Goal: Task Accomplishment & Management: Complete application form

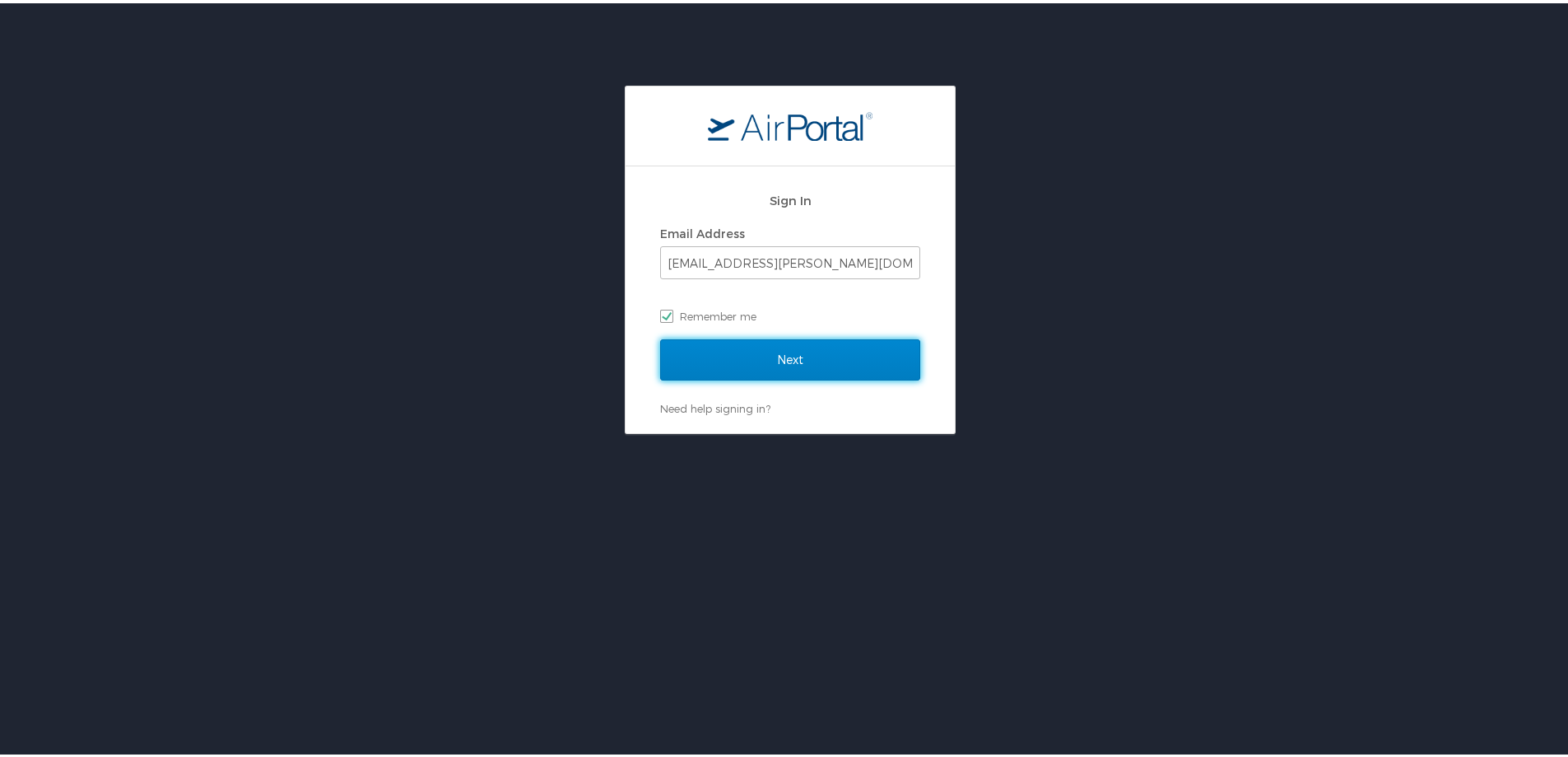
click at [780, 368] on input "Next" at bounding box center [790, 356] width 260 height 41
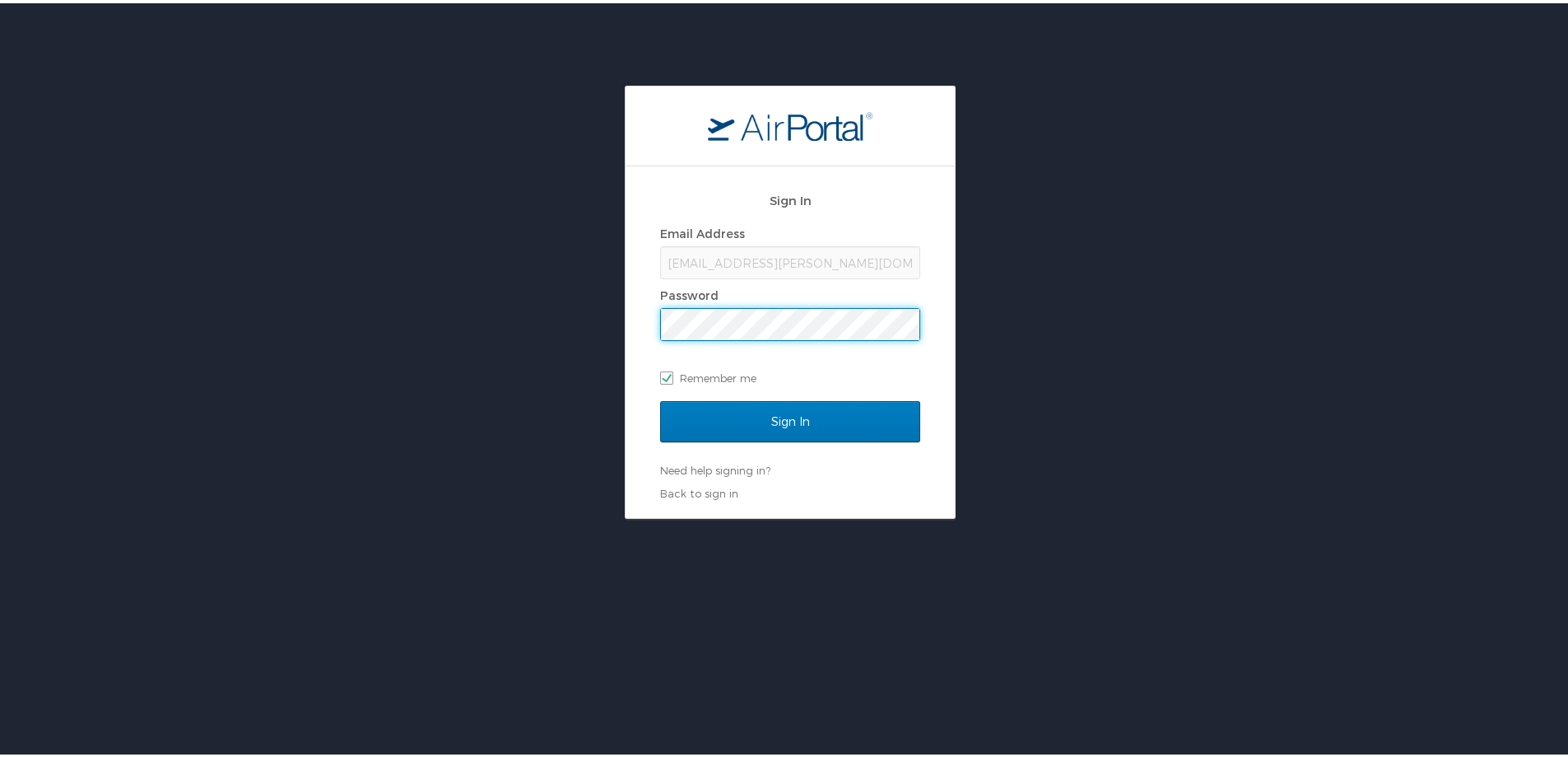
click at [660, 398] on input "Sign In" at bounding box center [790, 419] width 260 height 41
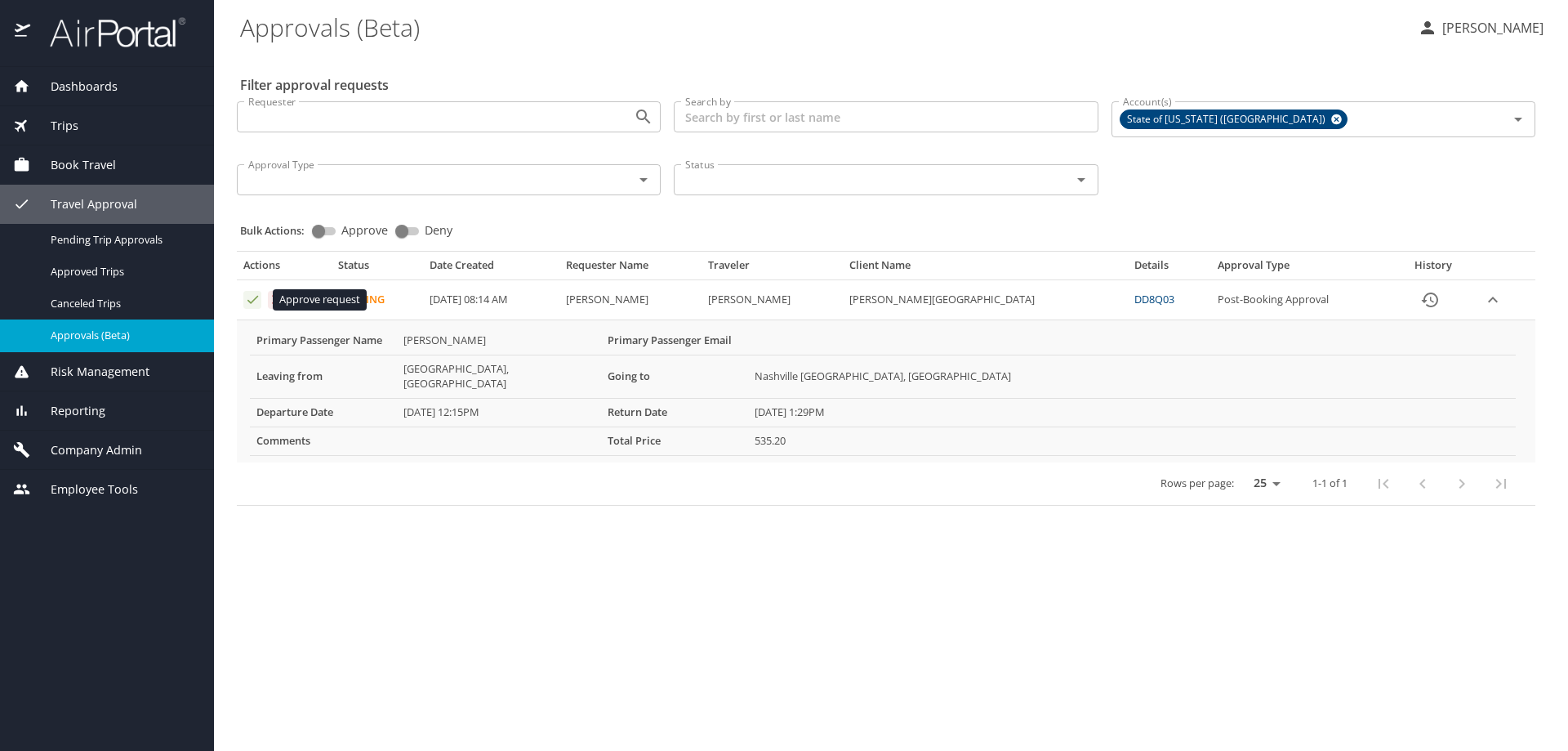
click at [250, 298] on icon "Approval table" at bounding box center [253, 300] width 16 height 16
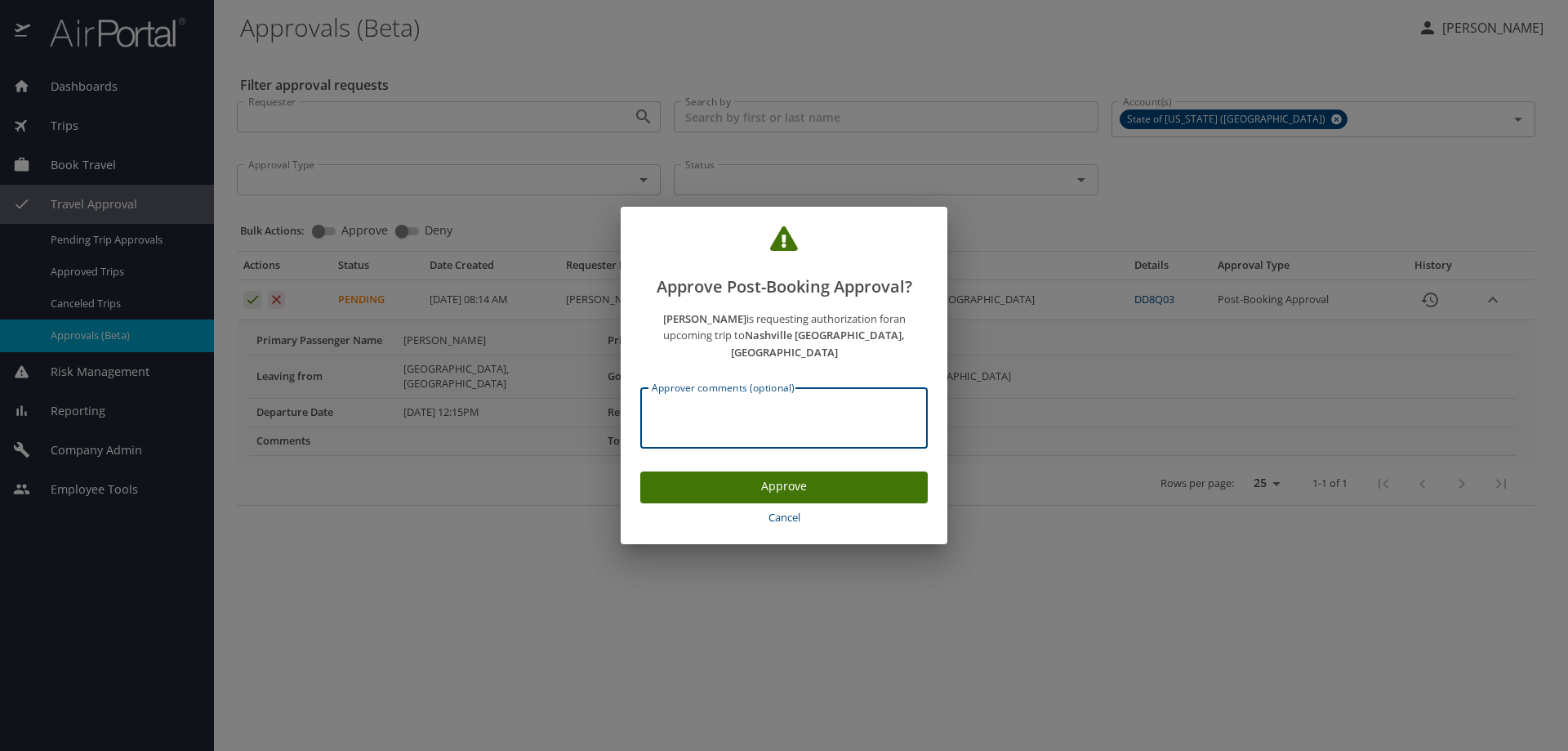
click at [728, 403] on textarea "Approver comments (optional)" at bounding box center [784, 418] width 265 height 31
type textarea "P2601287 Stephanie Tarver"
click at [793, 476] on span "Approve" at bounding box center [783, 486] width 261 height 20
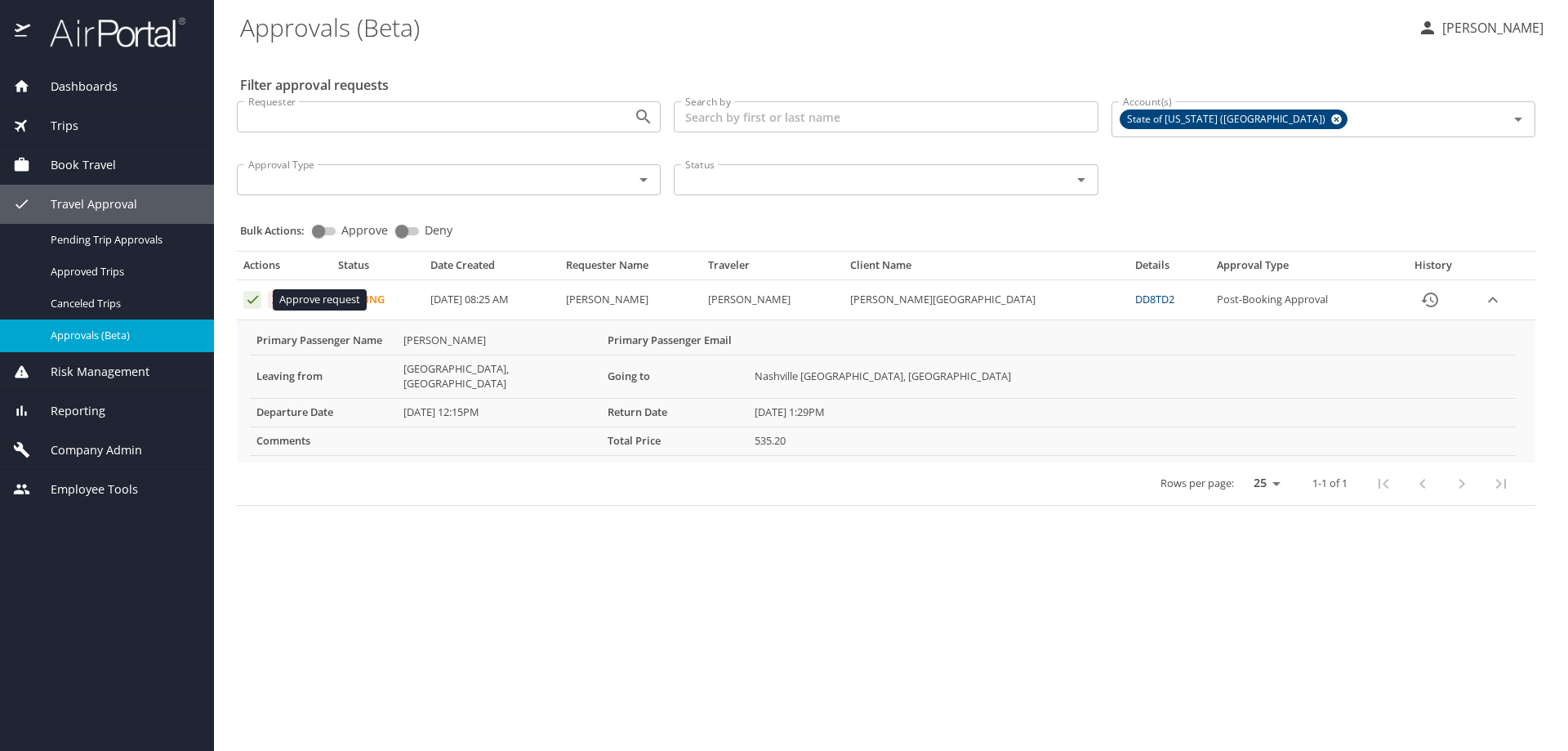
click at [251, 302] on icon "Approval table" at bounding box center [252, 300] width 11 height 8
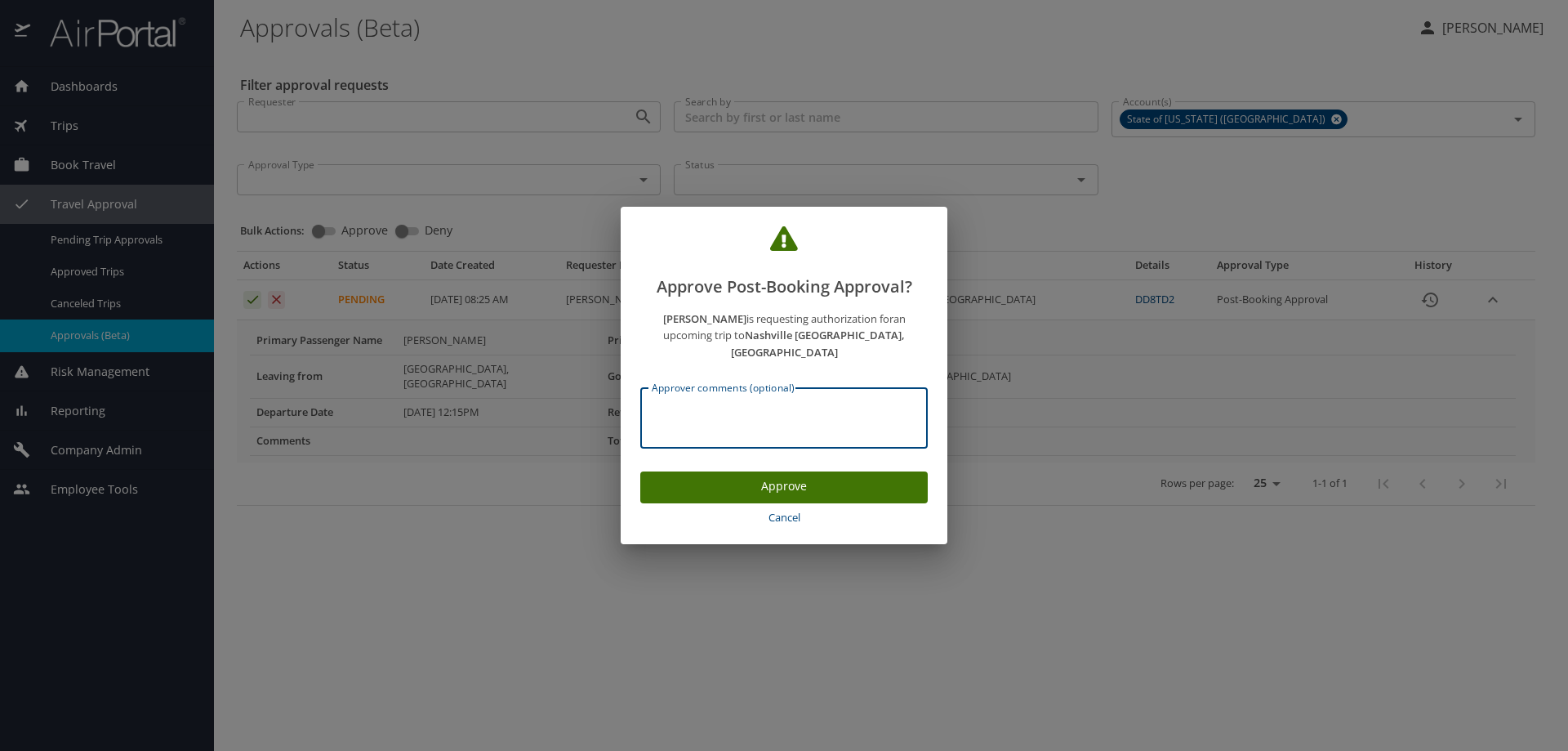
click at [715, 411] on textarea "Approver comments (optional)" at bounding box center [784, 418] width 265 height 31
drag, startPoint x: 710, startPoint y: 401, endPoint x: 614, endPoint y: 416, distance: 97.2
click at [614, 416] on div "Approve Post-Booking Approval? MICHAEL BUCKLES is requesting authorization for …" at bounding box center [784, 376] width 1568 height 751
click at [749, 408] on textarea "P2601287" at bounding box center [784, 418] width 265 height 31
type textarea "P2601287 Michael Buckles"
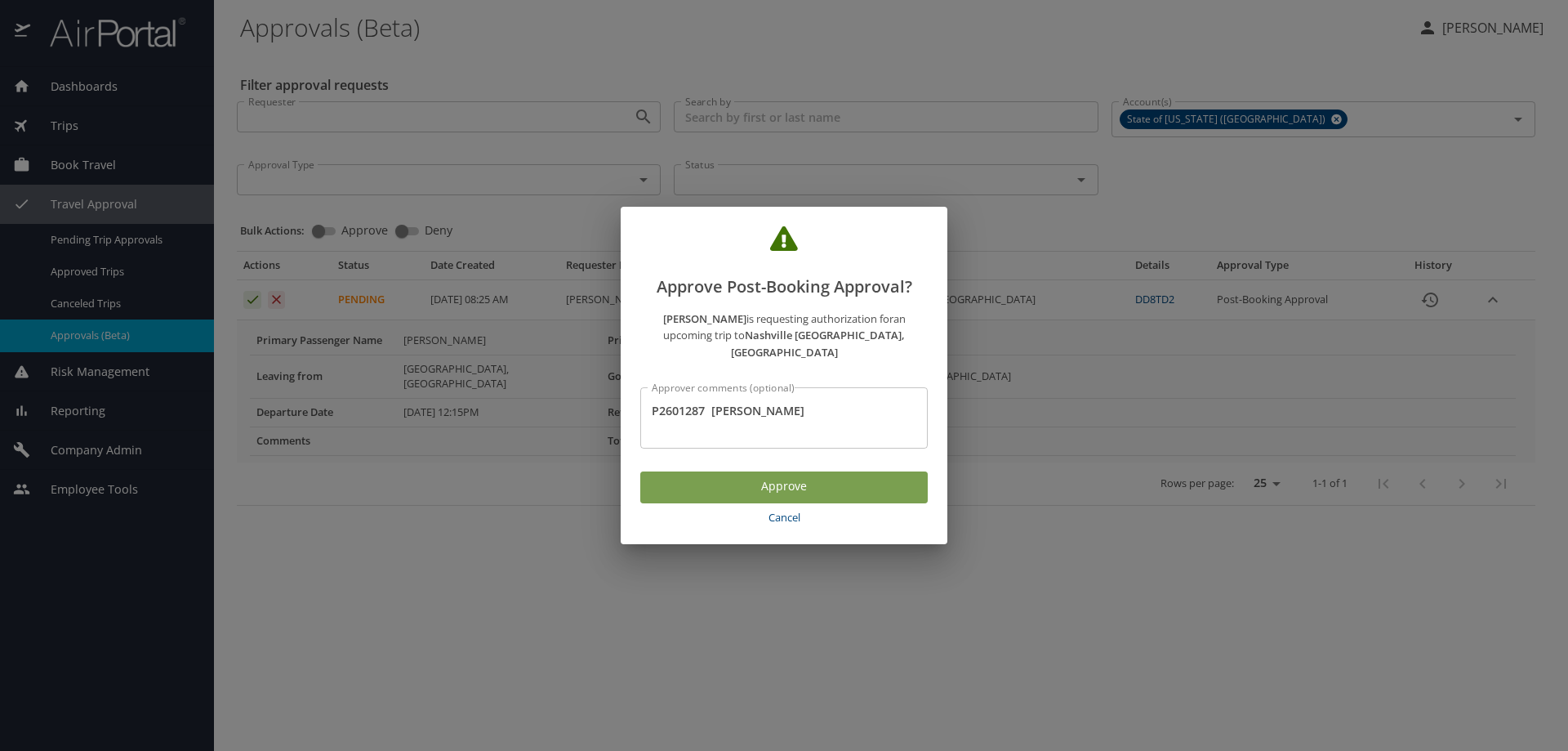
click at [777, 478] on span "Approve" at bounding box center [783, 486] width 261 height 20
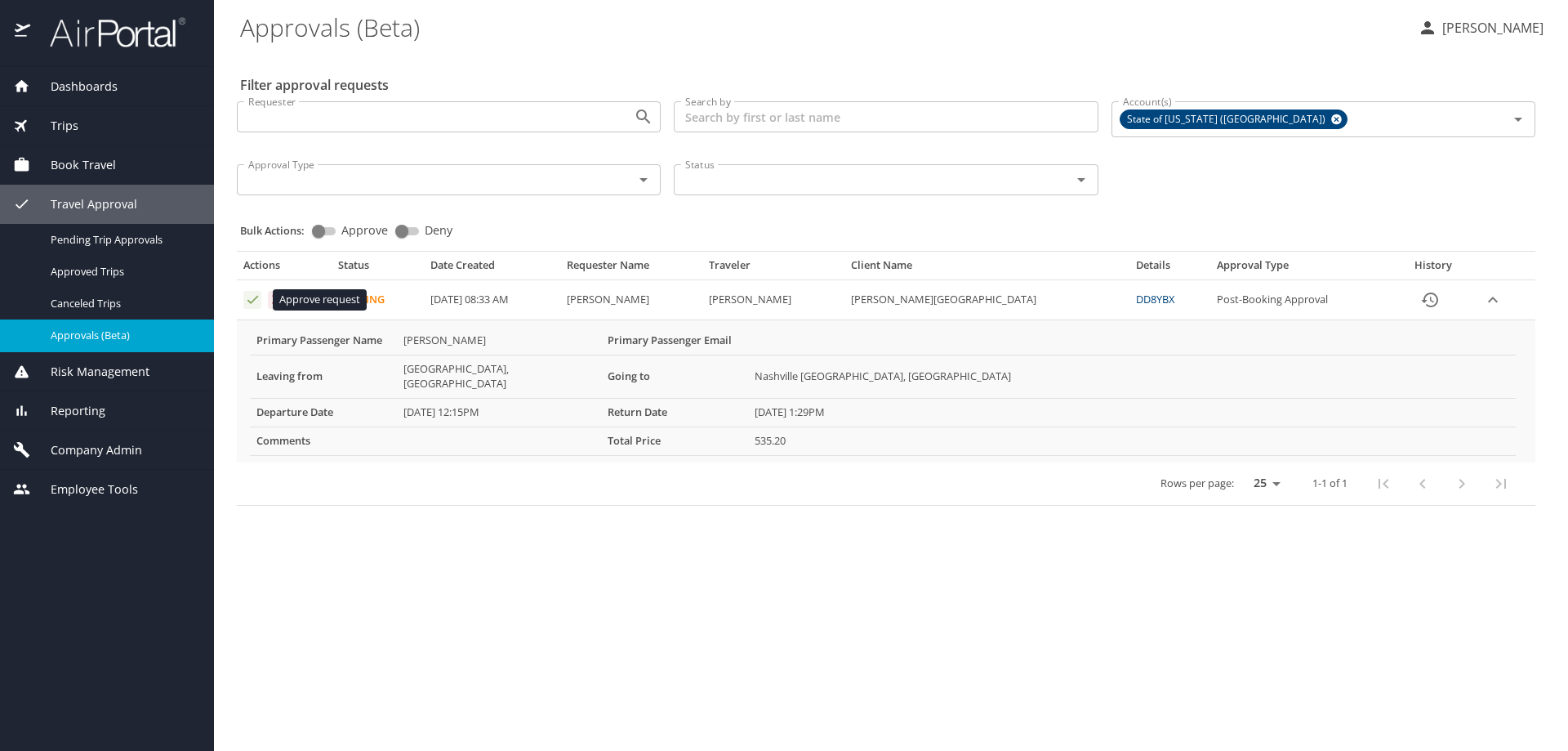
click at [252, 300] on icon "Approval table" at bounding box center [253, 300] width 16 height 16
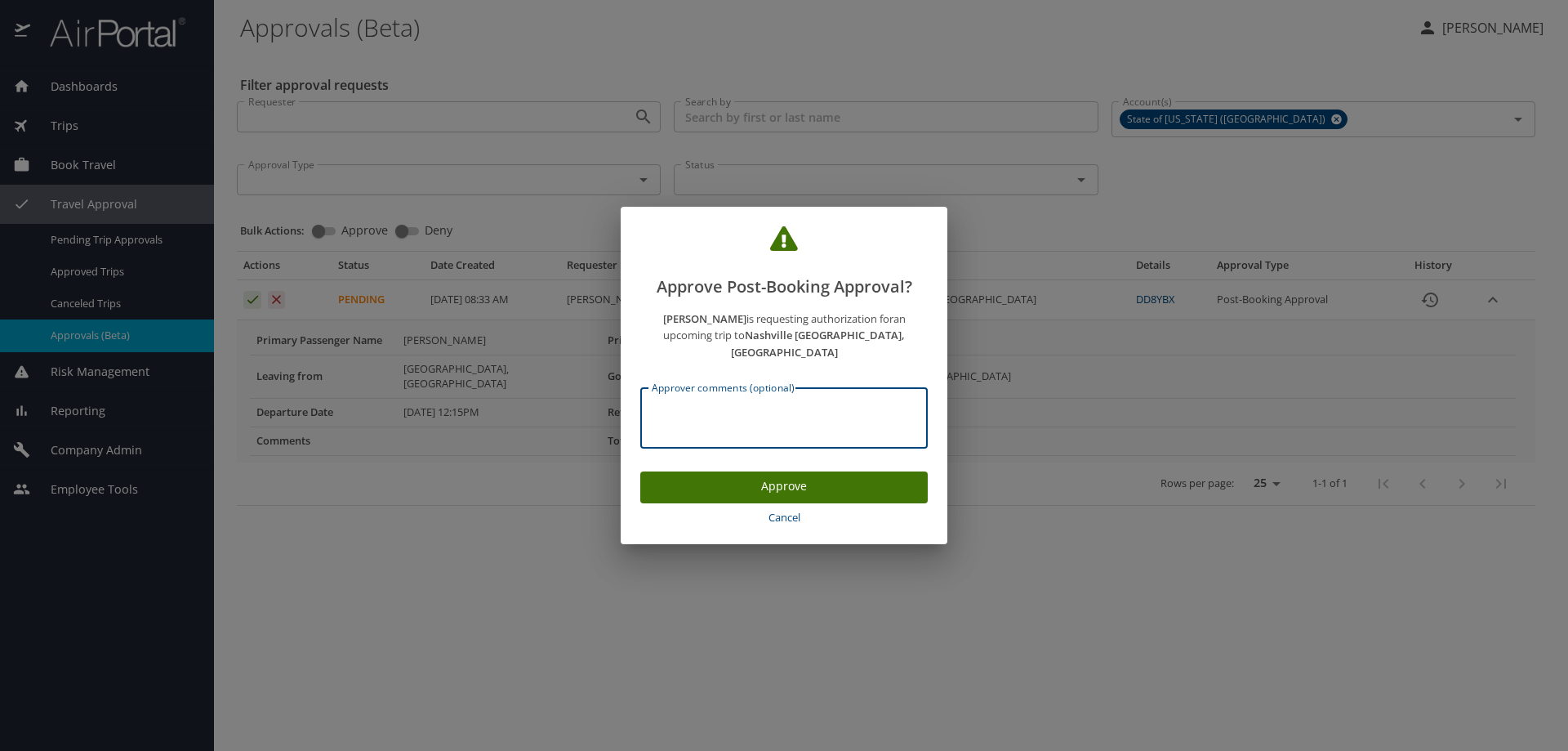
click at [756, 403] on textarea "Approver comments (optional)" at bounding box center [784, 418] width 265 height 31
paste textarea "P2601287"
type textarea "P2601287 Jeanne Daboval"
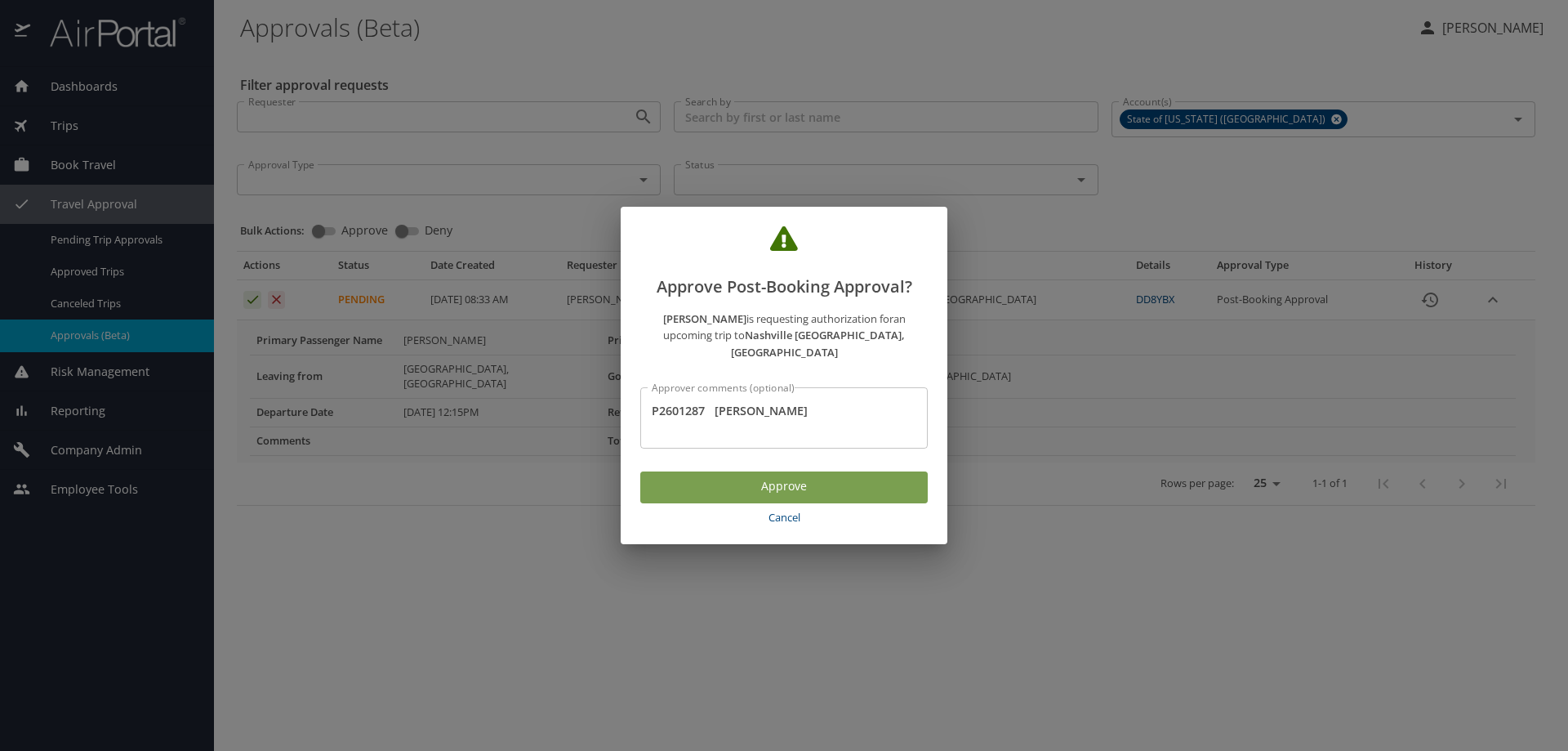
click at [800, 480] on span "Approve" at bounding box center [783, 486] width 261 height 20
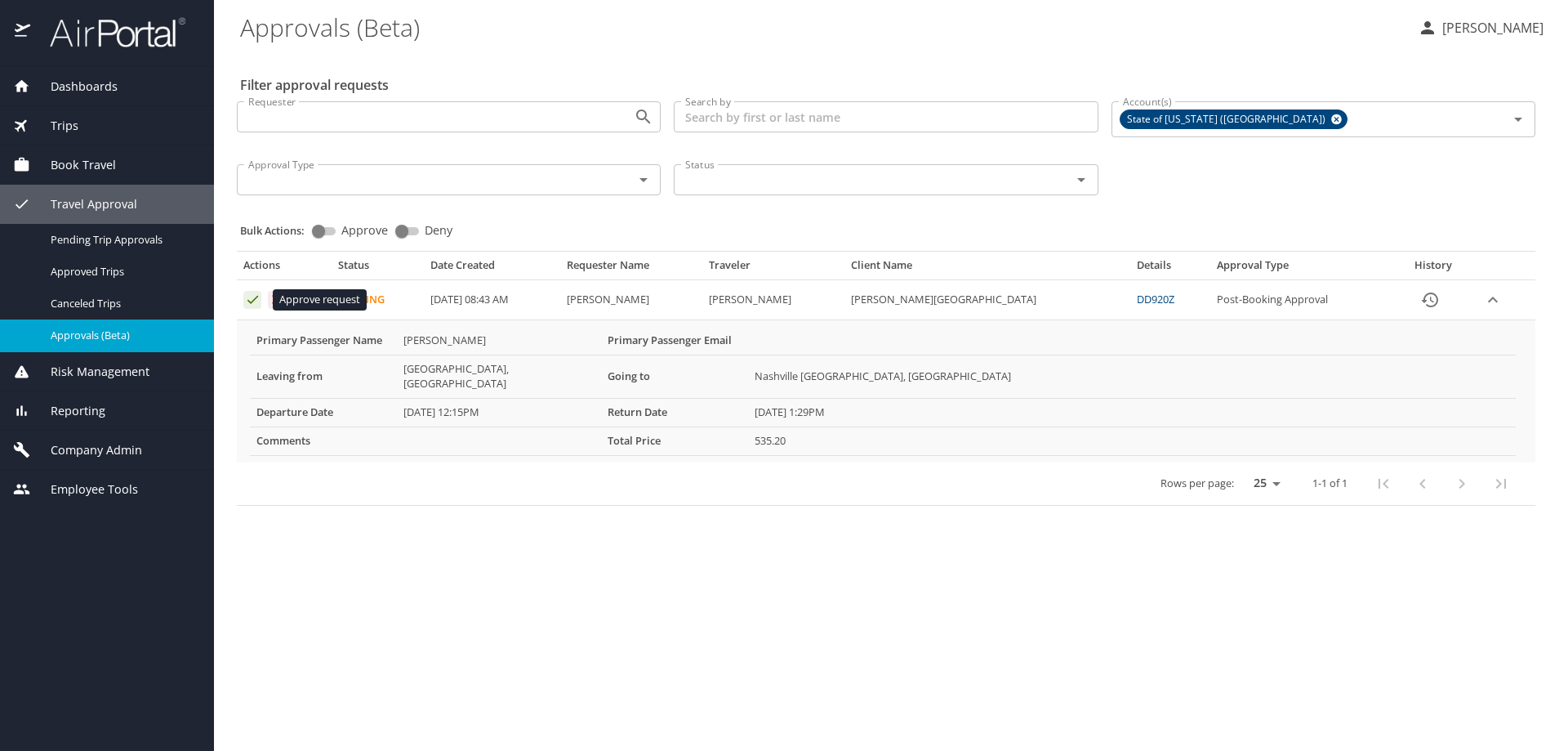
click at [248, 302] on icon "Approval table" at bounding box center [253, 300] width 16 height 16
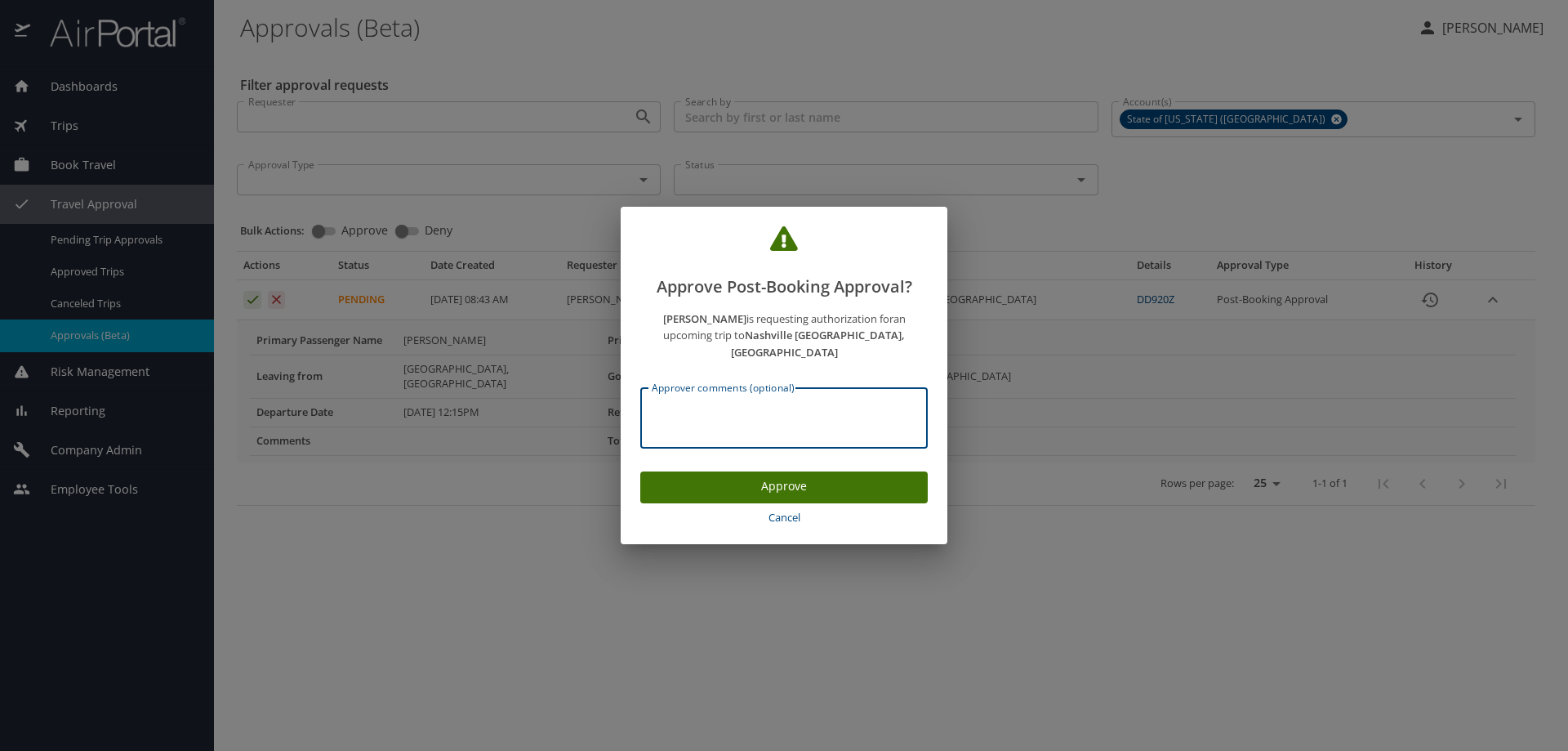
click at [752, 422] on textarea "Approver comments (optional)" at bounding box center [784, 418] width 265 height 31
paste textarea "P2601287"
type textarea "P2601287 [PERSON_NAME]"
click at [806, 476] on span "Approve" at bounding box center [783, 486] width 261 height 20
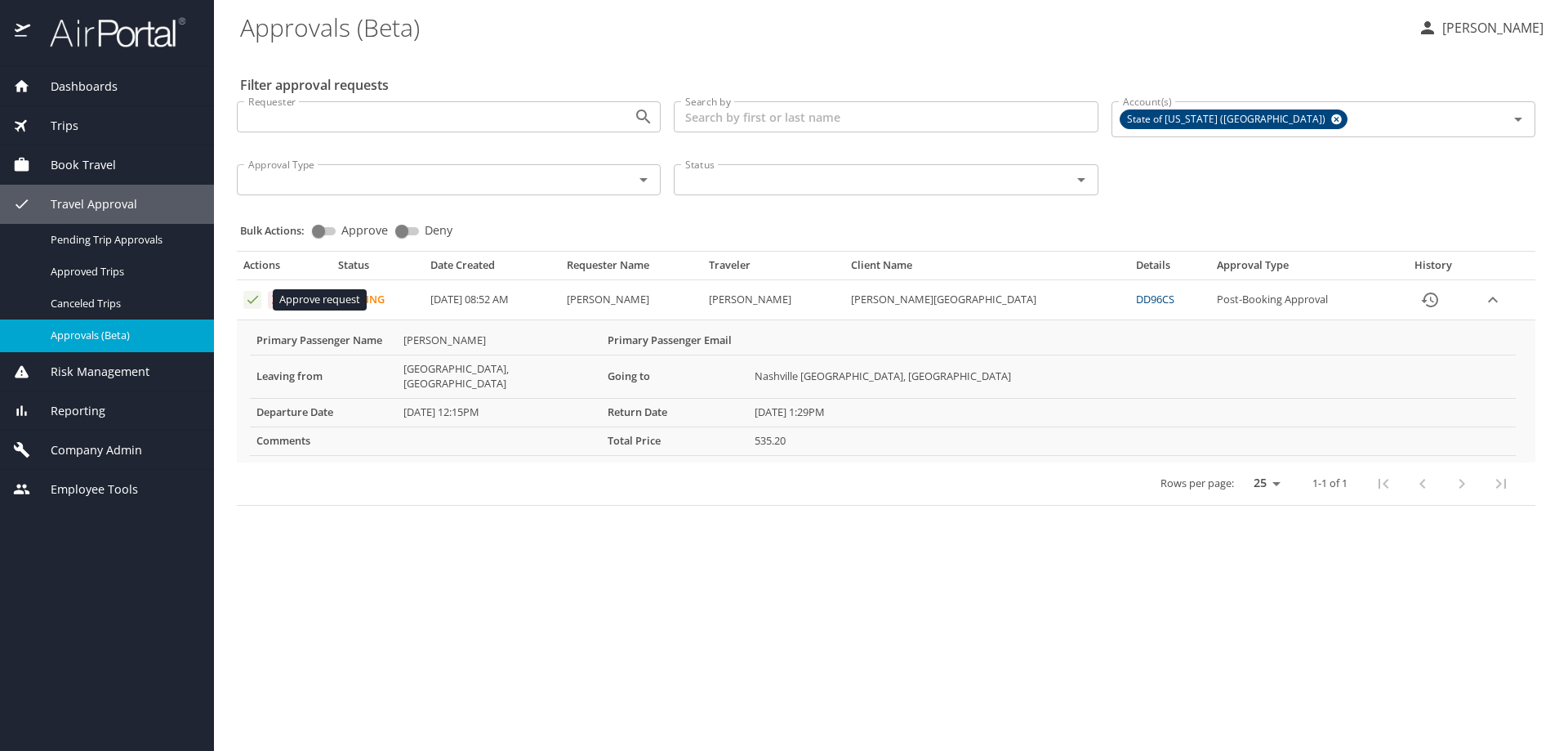
click at [250, 302] on icon "Approval table" at bounding box center [252, 300] width 11 height 8
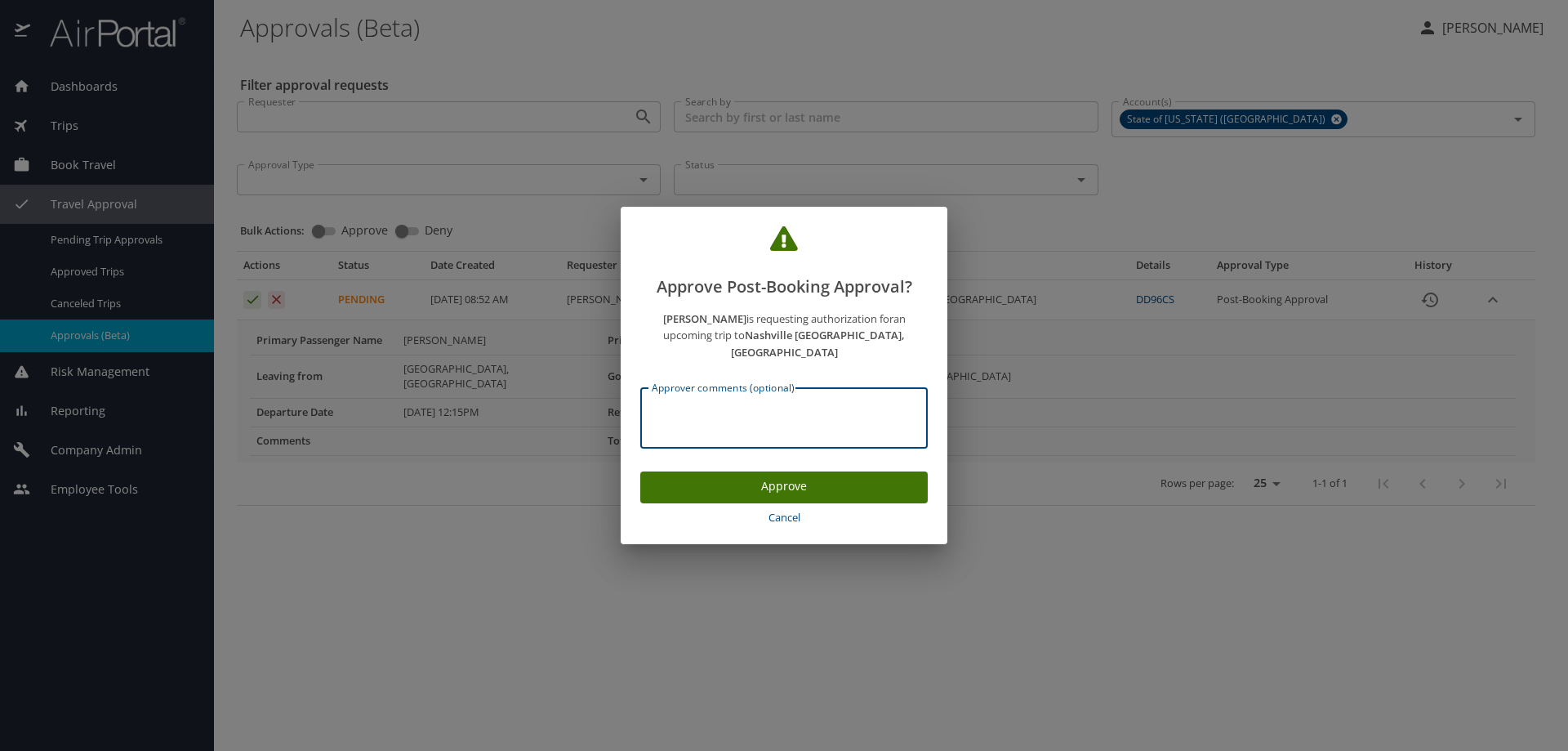
click at [711, 403] on textarea "Approver comments (optional)" at bounding box center [784, 418] width 265 height 31
drag, startPoint x: 711, startPoint y: 401, endPoint x: 628, endPoint y: 408, distance: 83.3
click at [628, 408] on div "Jan Robichaux is requesting authorization for an upcoming trip to Nashville TN,…" at bounding box center [784, 378] width 327 height 158
type textarea "P2601287 Jan Robichaux"
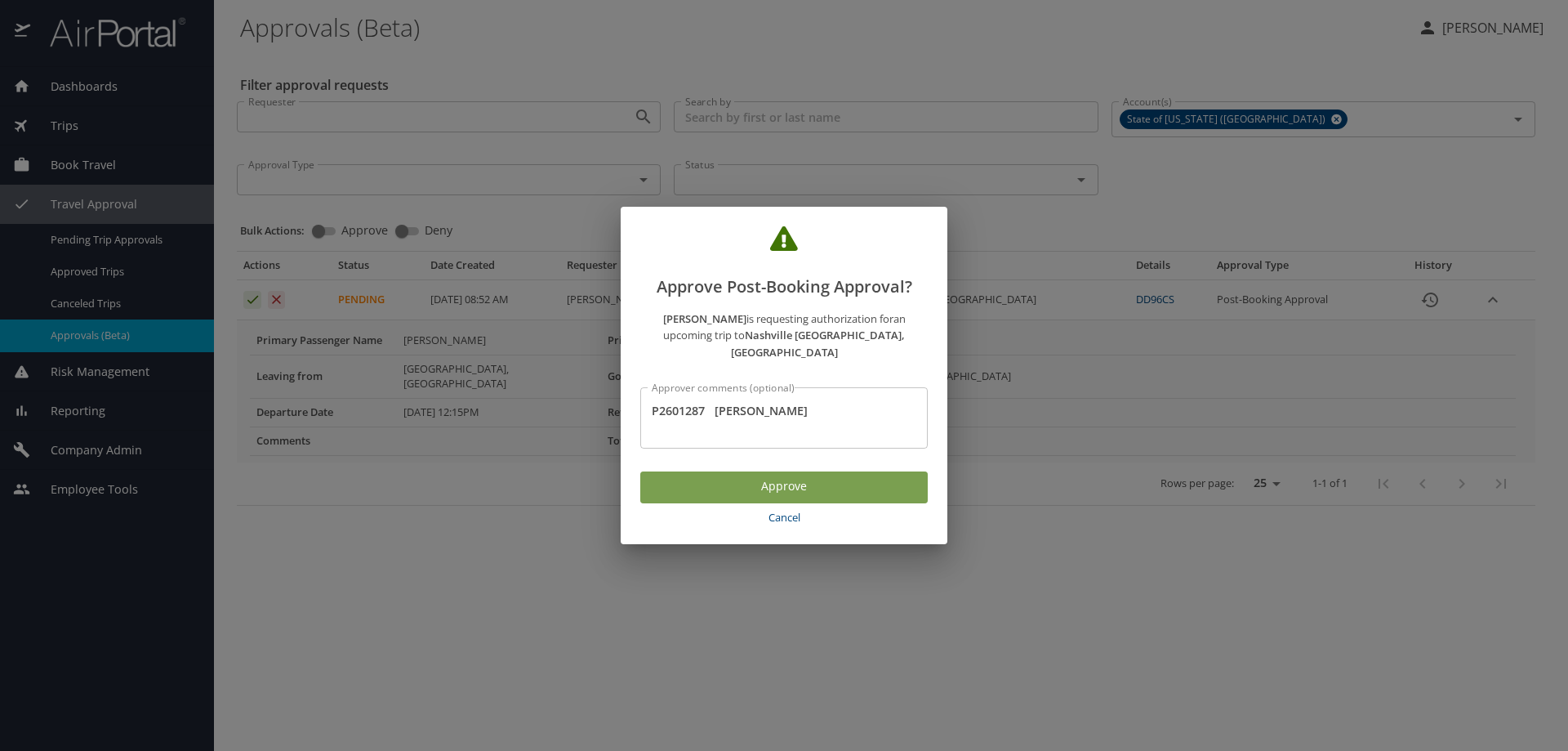
click at [796, 476] on span "Approve" at bounding box center [783, 486] width 261 height 20
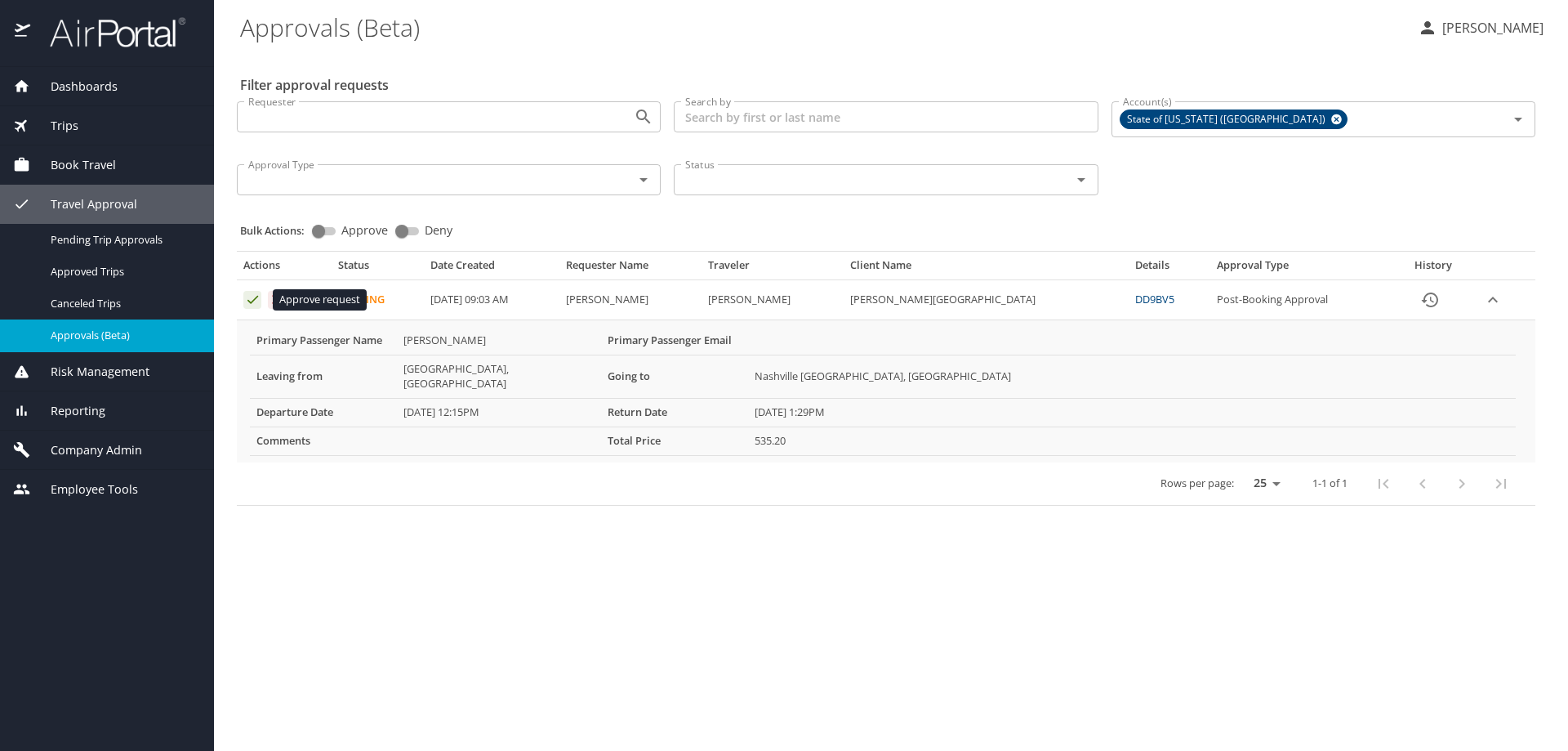
click at [251, 298] on icon "Approval table" at bounding box center [253, 300] width 16 height 16
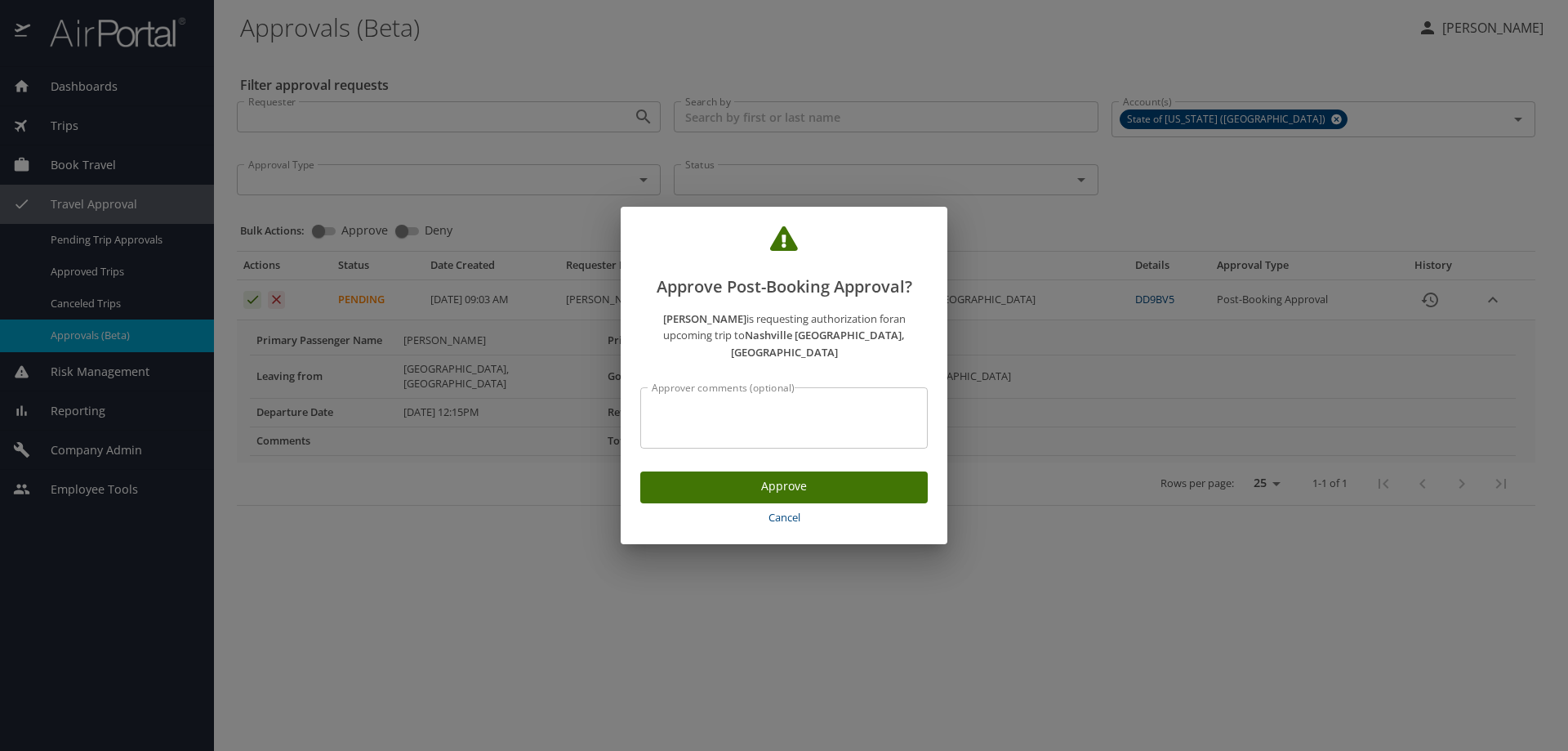
click at [704, 421] on textarea "Approver comments (optional)" at bounding box center [784, 418] width 265 height 31
paste textarea "P2601287"
type textarea "P2601287 [PERSON_NAME]"
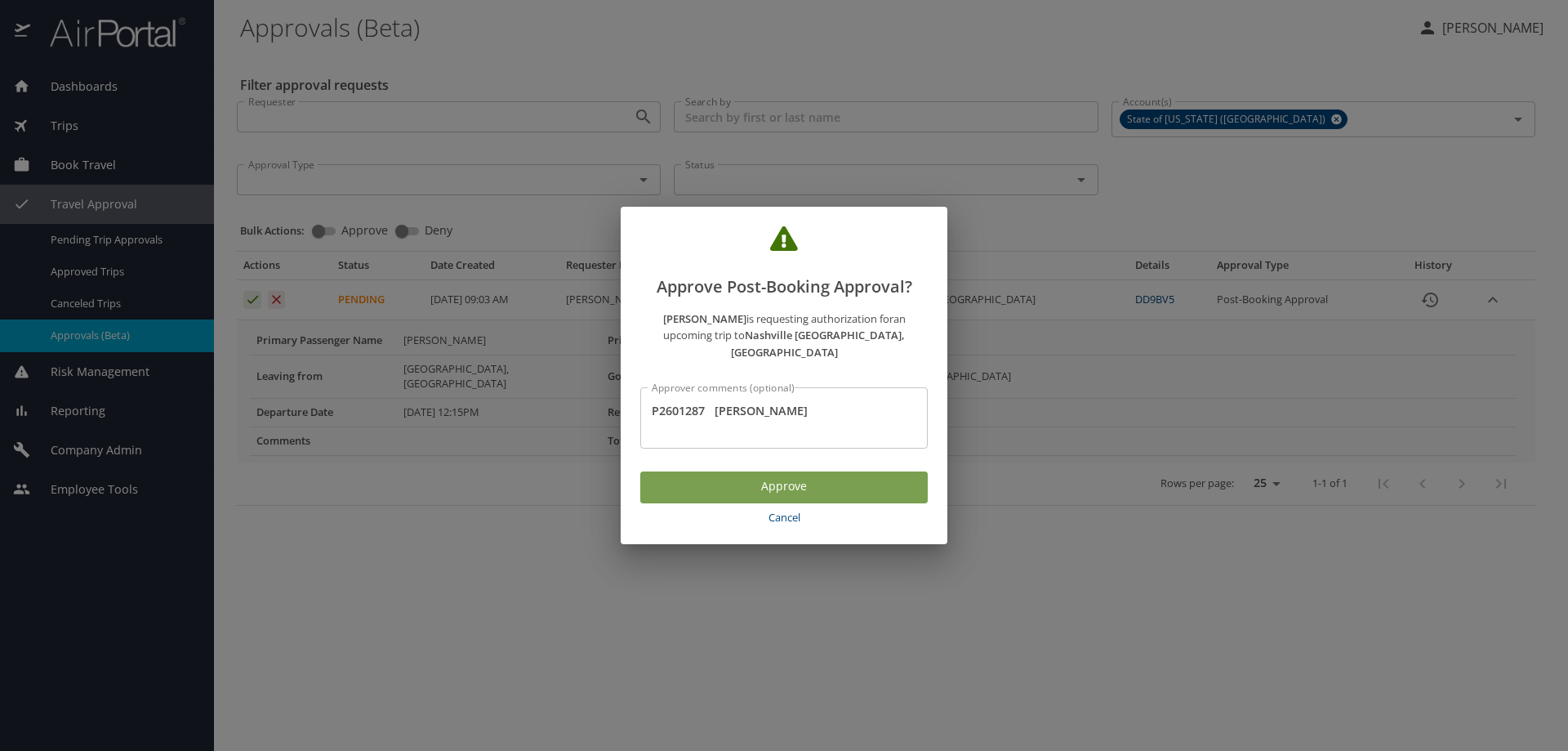
click at [755, 486] on span "Approve" at bounding box center [783, 486] width 261 height 20
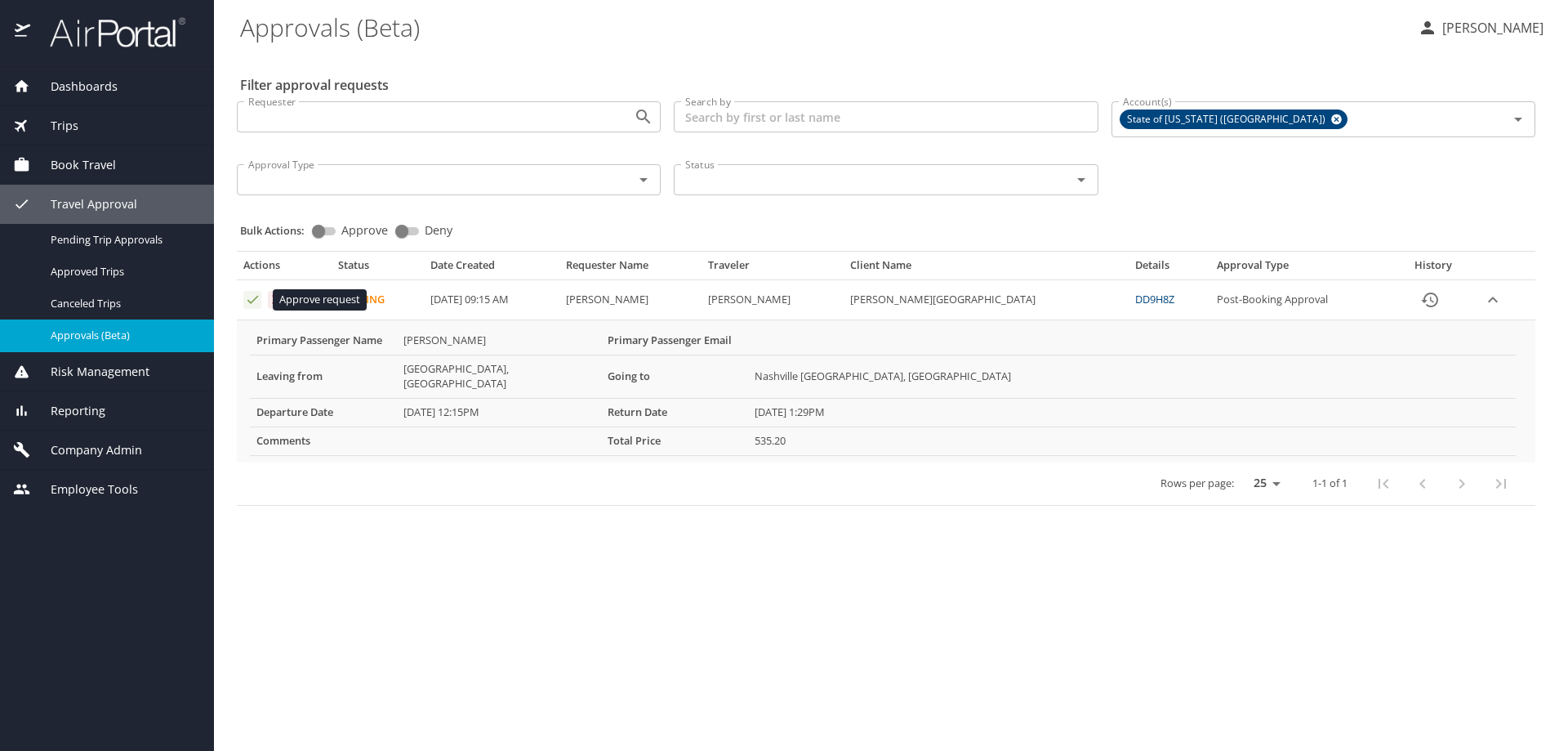
click at [252, 304] on icon "Approval table" at bounding box center [253, 300] width 16 height 16
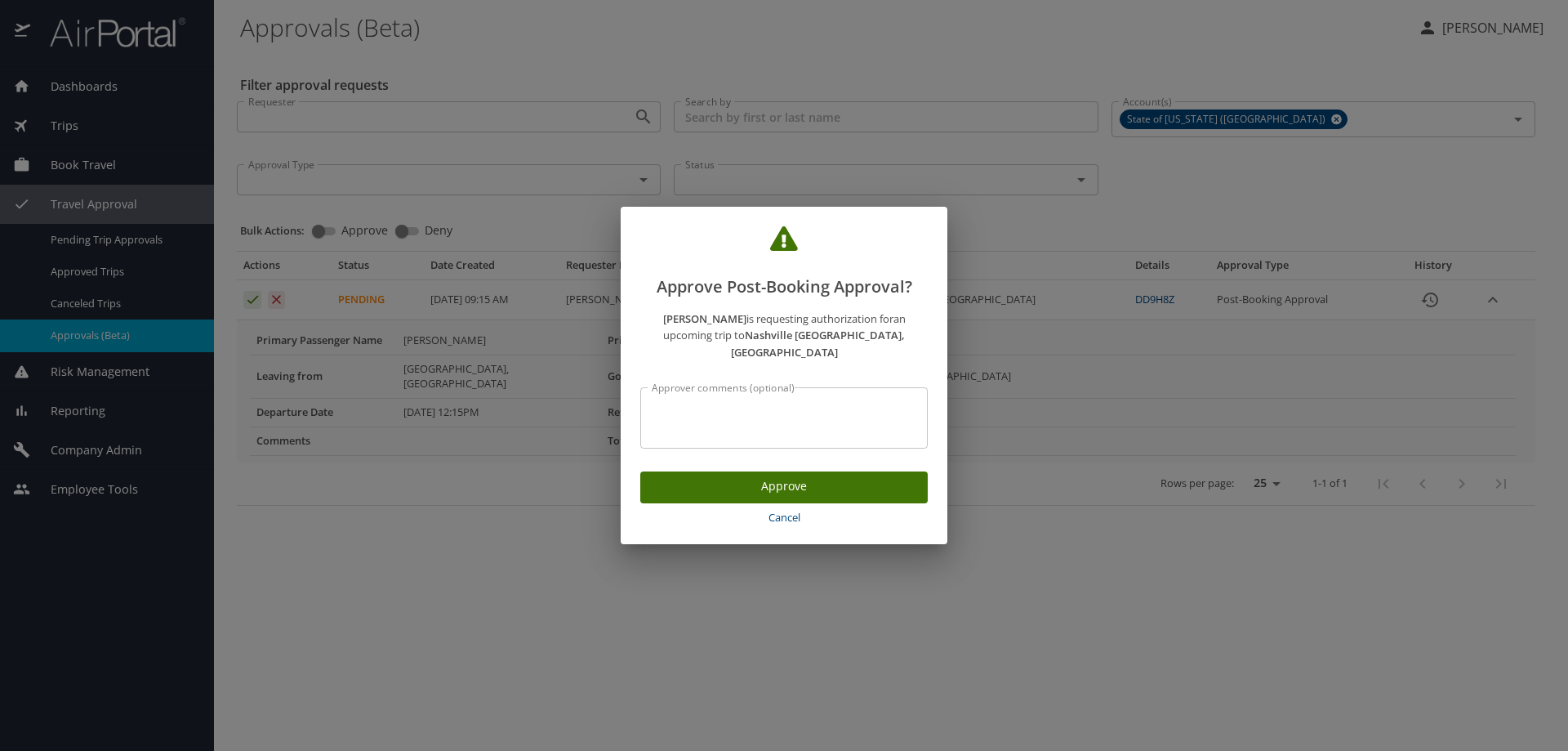
click at [724, 403] on textarea "Approver comments (optional)" at bounding box center [784, 418] width 265 height 31
type textarea "P2601287 [PERSON_NAME]"
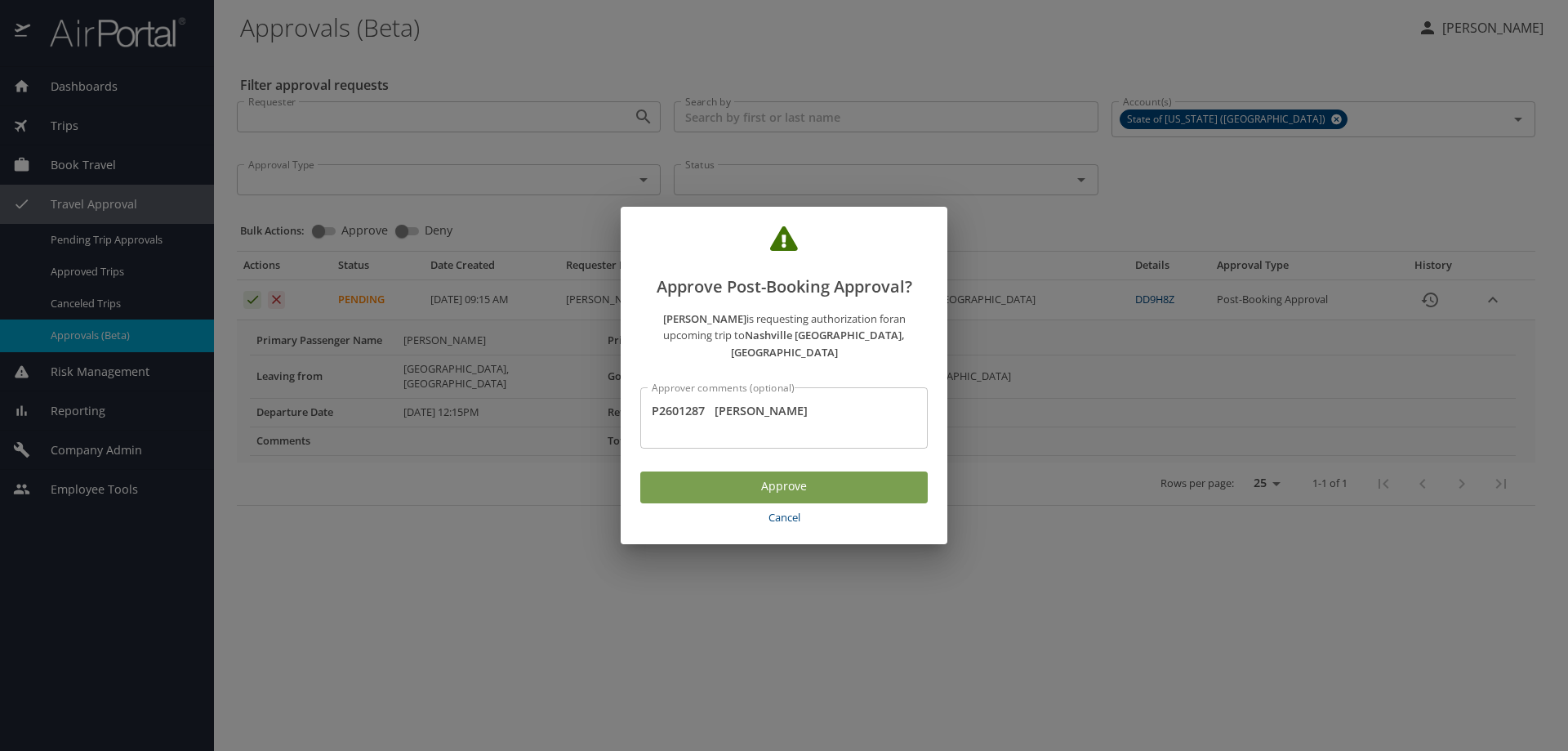
click at [830, 477] on span "Approve" at bounding box center [783, 486] width 261 height 20
